Goal: Find specific page/section: Find specific page/section

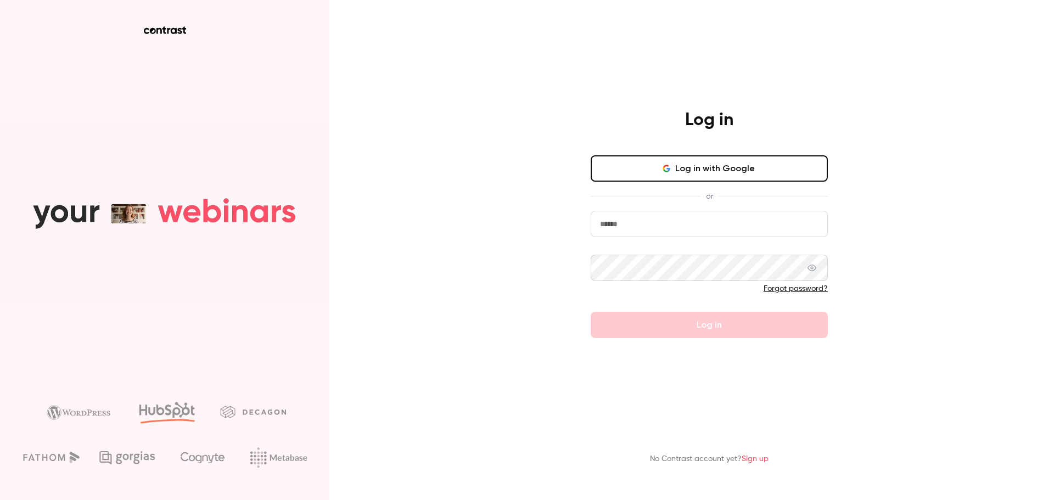
drag, startPoint x: 662, startPoint y: 221, endPoint x: 673, endPoint y: 236, distance: 18.4
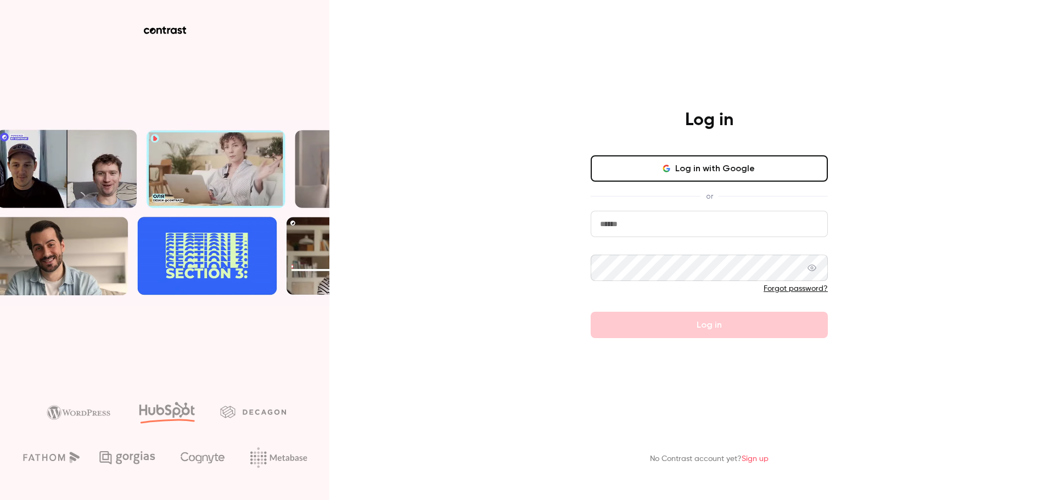
click at [662, 221] on input "email" at bounding box center [708, 224] width 237 height 26
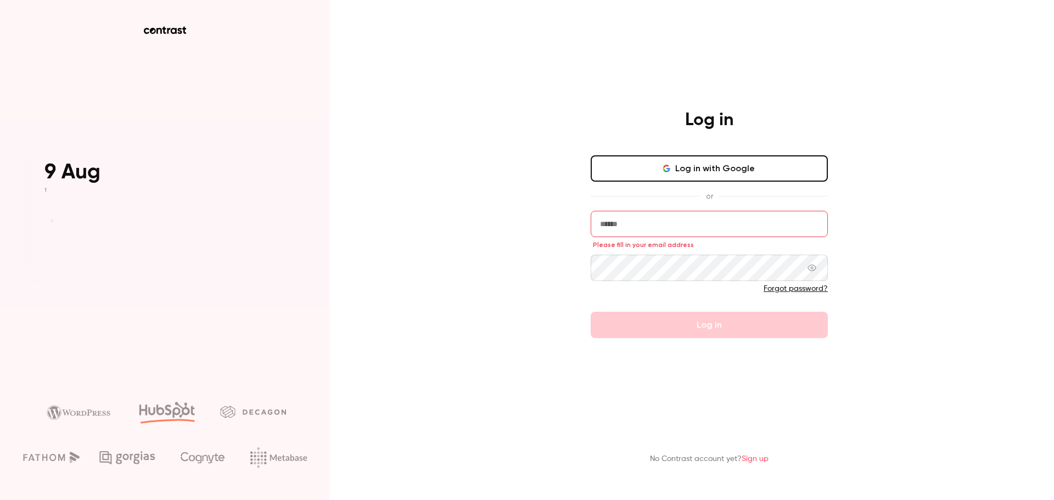
type input "**********"
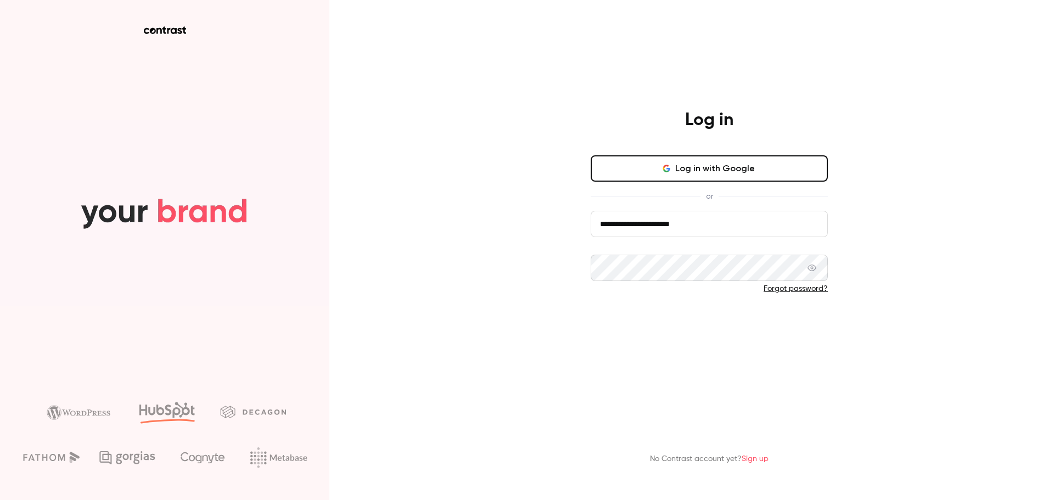
click at [745, 320] on button "Log in" at bounding box center [708, 325] width 237 height 26
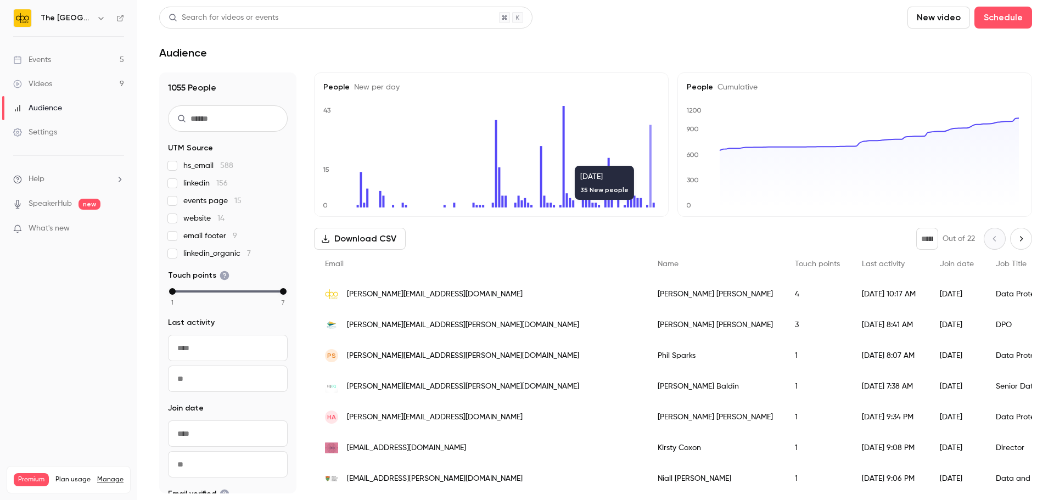
click at [40, 58] on div "Events" at bounding box center [32, 59] width 38 height 11
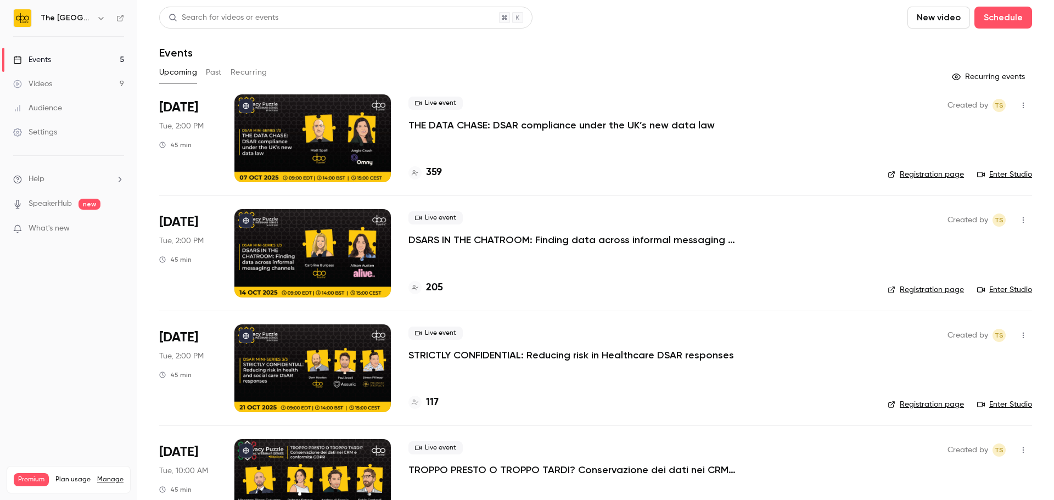
click at [216, 72] on button "Past" at bounding box center [214, 73] width 16 height 18
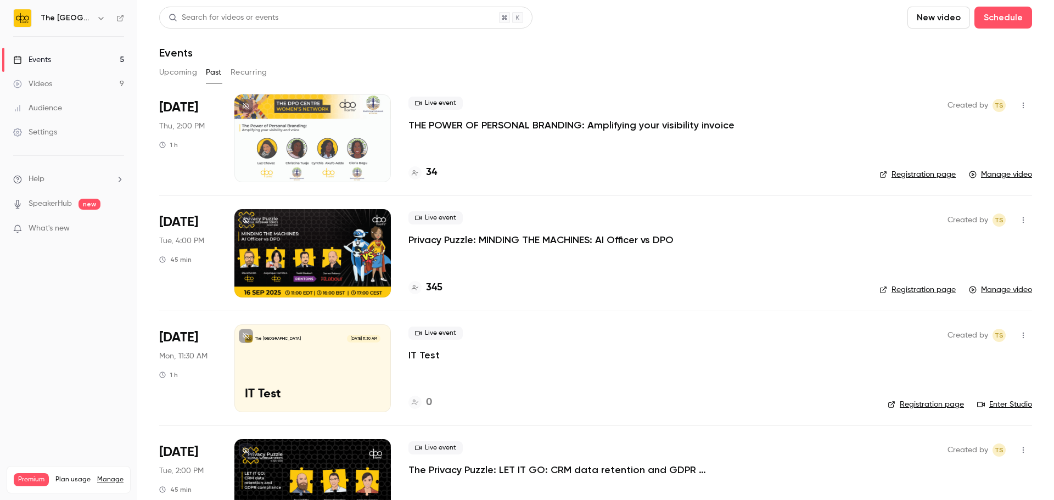
click at [268, 249] on div at bounding box center [312, 253] width 156 height 88
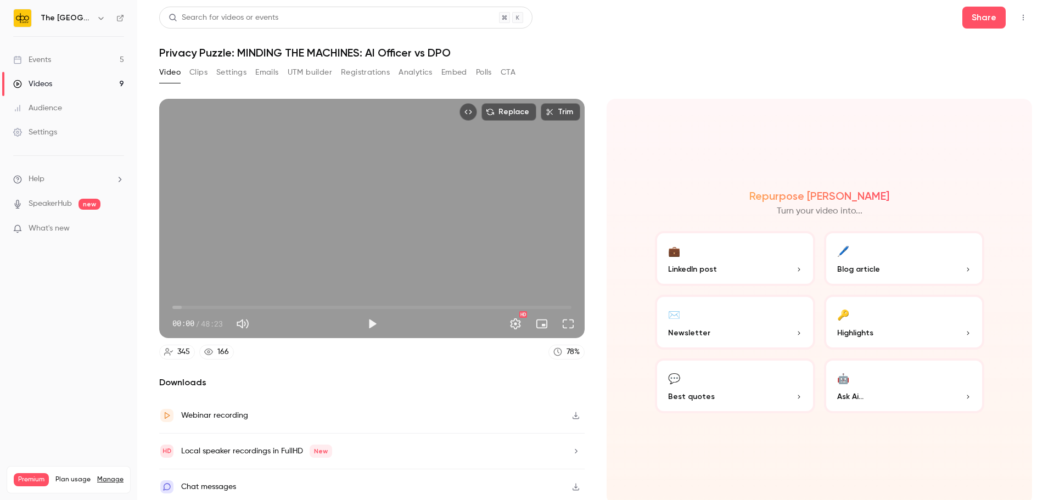
click at [362, 69] on button "Registrations" at bounding box center [365, 73] width 49 height 18
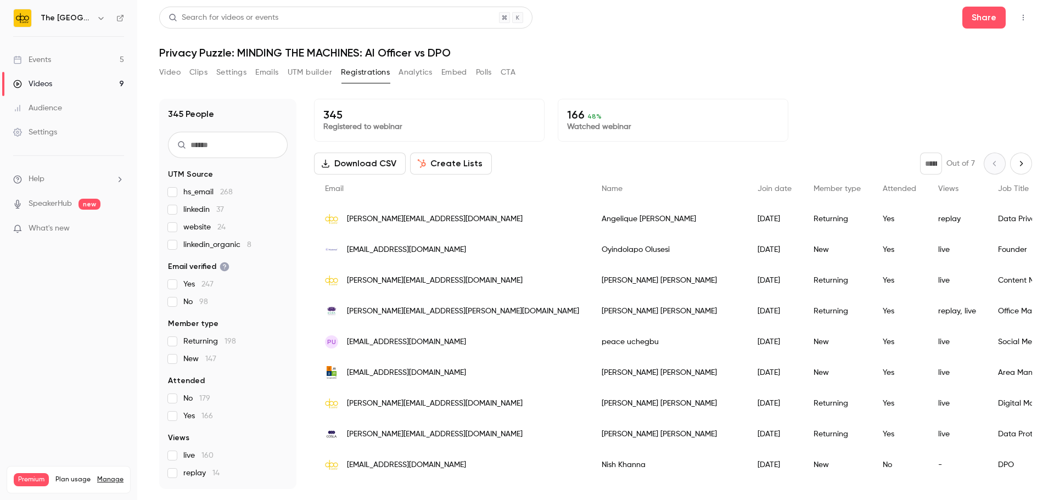
click at [430, 70] on button "Analytics" at bounding box center [415, 73] width 34 height 18
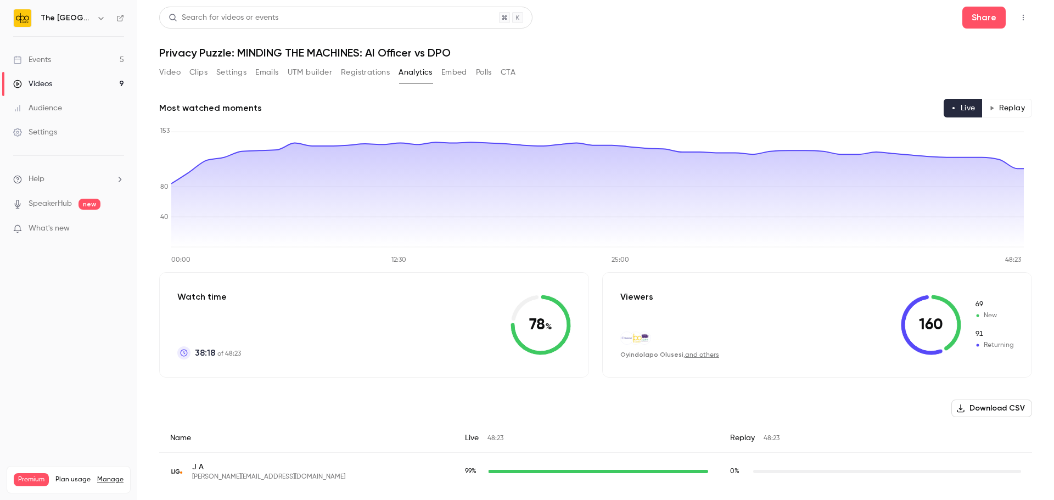
click at [359, 70] on button "Registrations" at bounding box center [365, 73] width 49 height 18
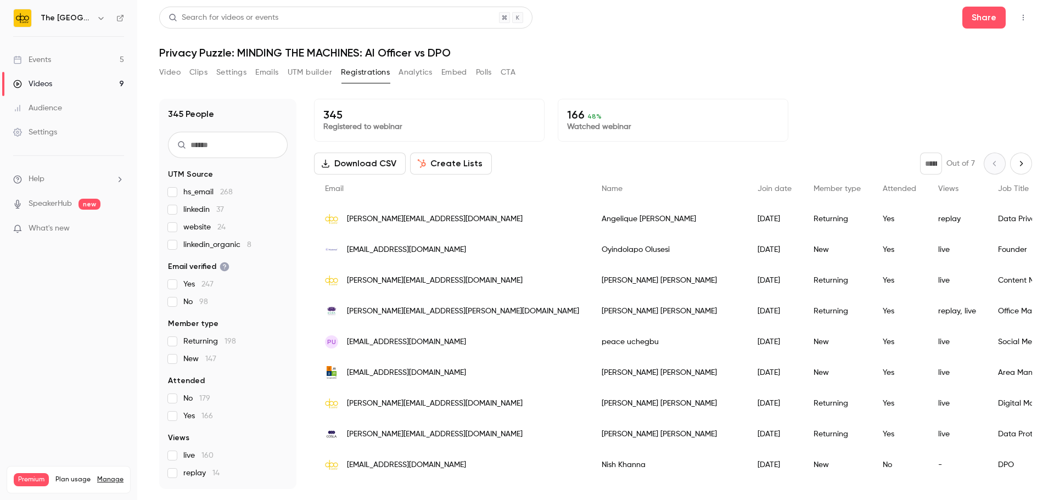
click at [471, 75] on div "Video Clips Settings Emails UTM builder Registrations Analytics Embed Polls CTA" at bounding box center [337, 73] width 356 height 18
click at [455, 73] on button "Embed" at bounding box center [454, 73] width 26 height 18
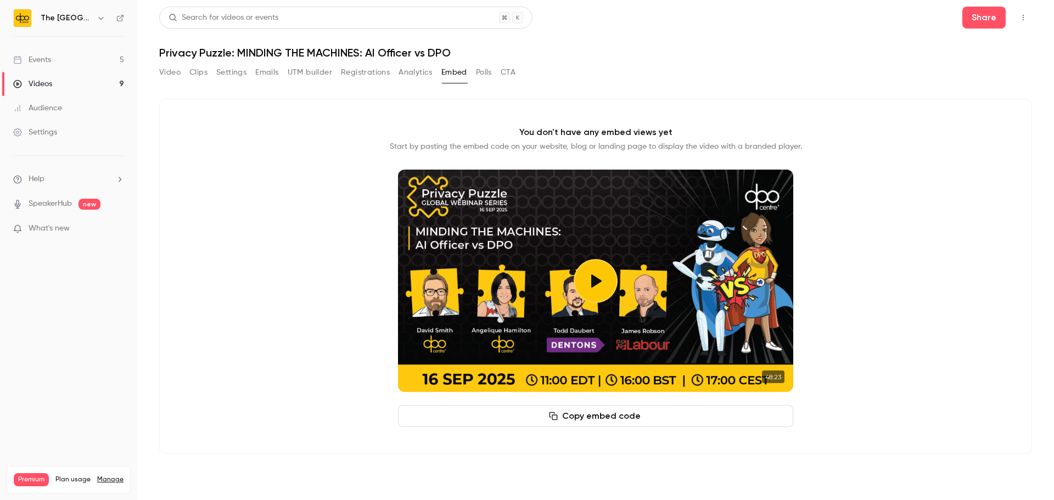
click at [481, 72] on button "Polls" at bounding box center [484, 73] width 16 height 18
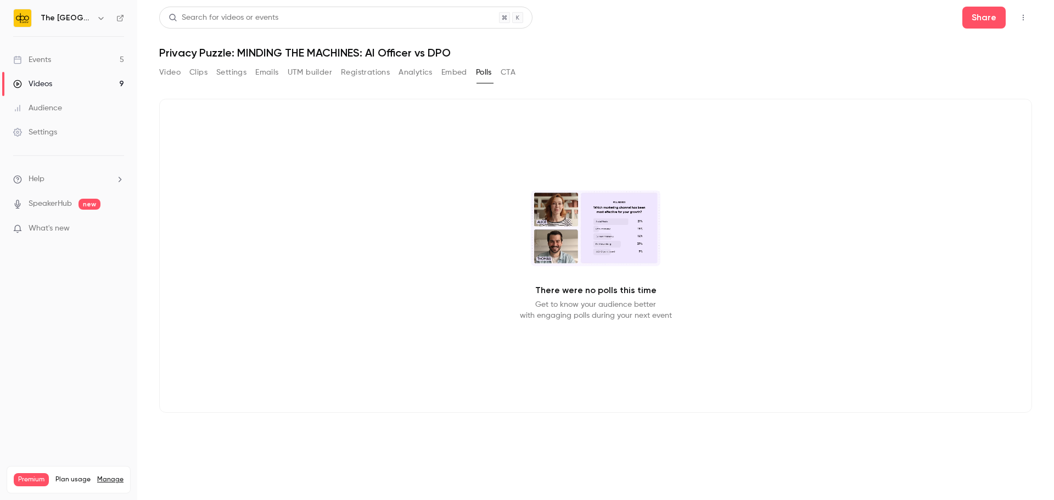
click at [166, 76] on button "Video" at bounding box center [169, 73] width 21 height 18
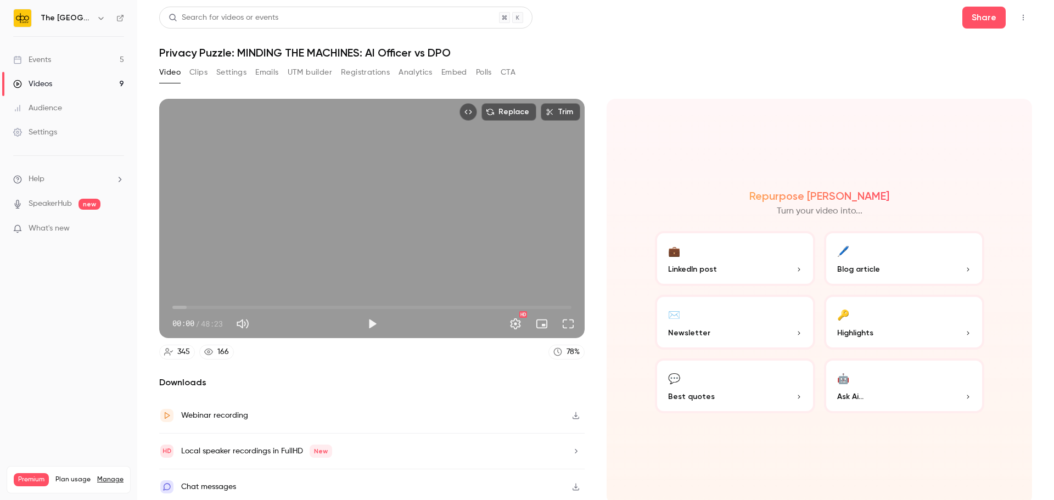
click at [59, 226] on span "What's new" at bounding box center [49, 229] width 41 height 12
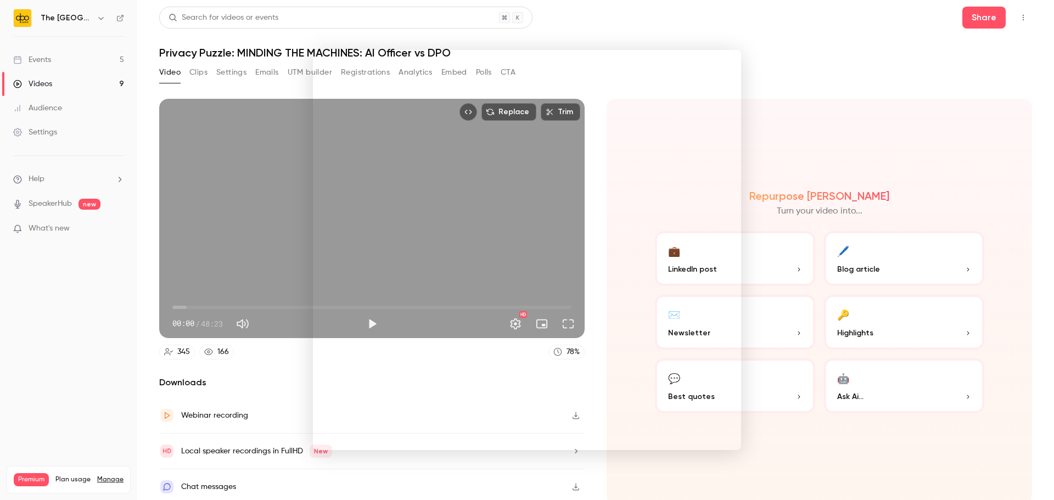
click at [119, 333] on div at bounding box center [527, 250] width 1054 height 500
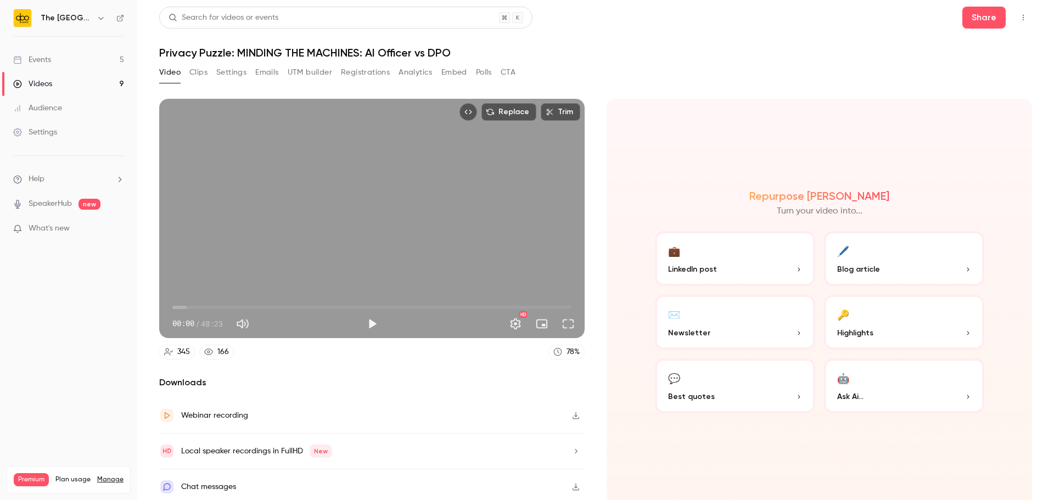
click at [80, 58] on link "Events 5" at bounding box center [68, 60] width 137 height 24
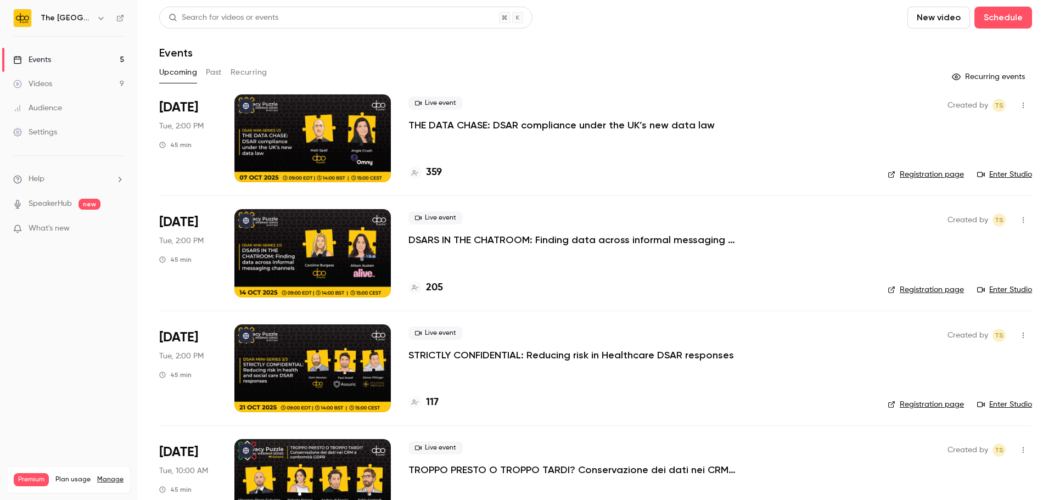
click at [211, 69] on button "Past" at bounding box center [214, 73] width 16 height 18
